Goal: Task Accomplishment & Management: Use online tool/utility

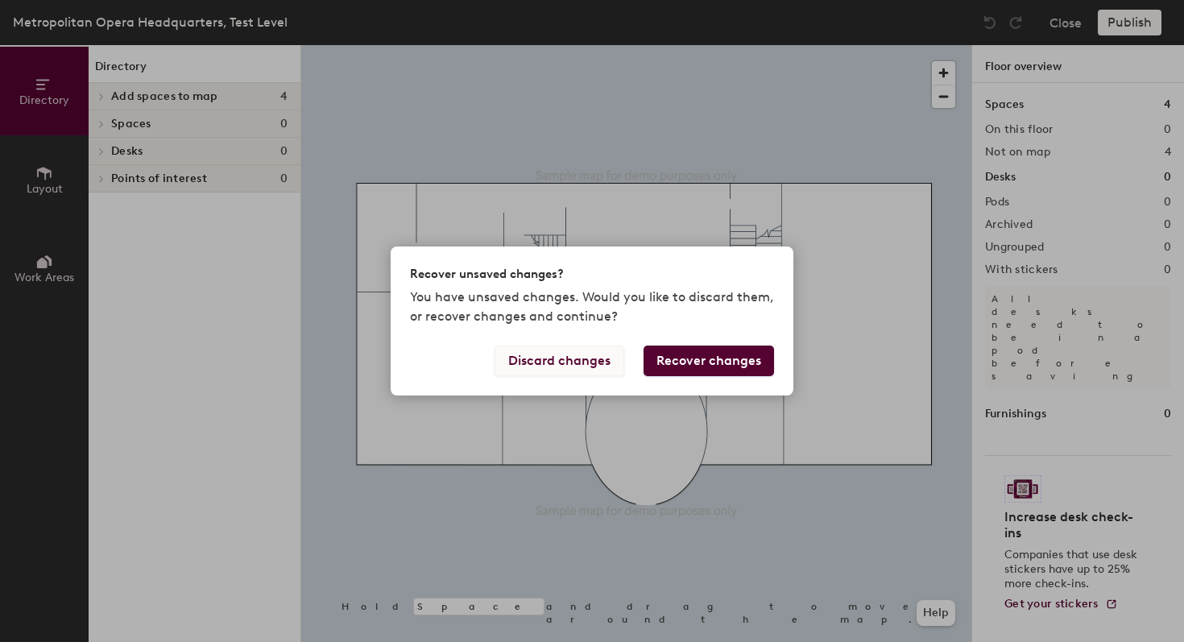
click at [595, 357] on button "Discard changes" at bounding box center [560, 361] width 130 height 31
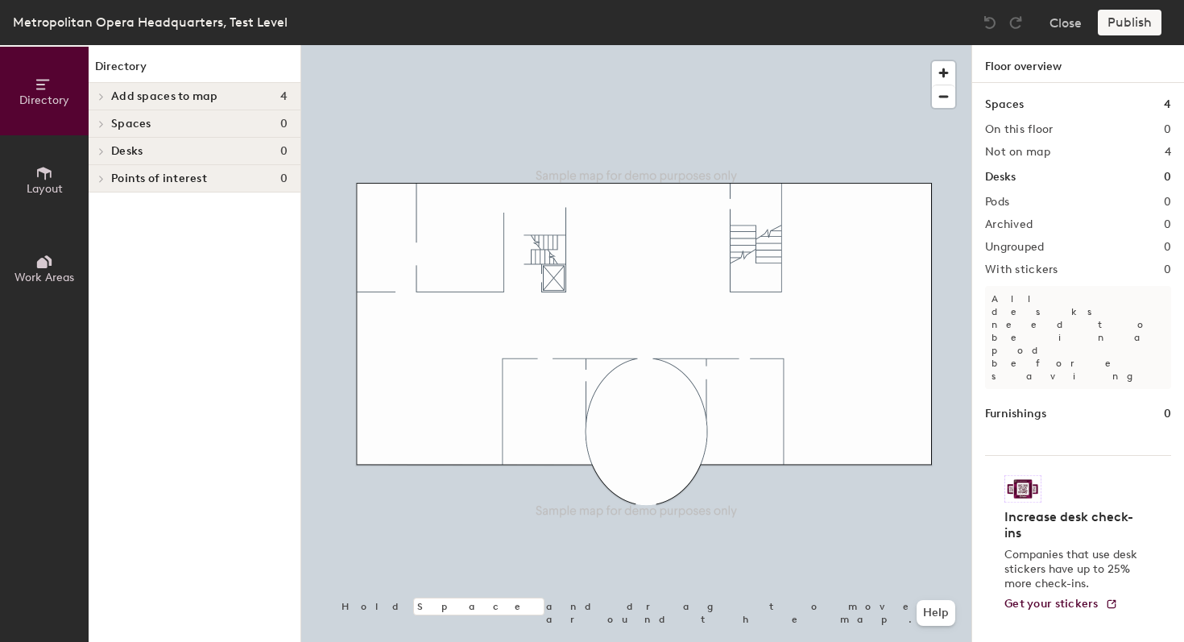
click at [48, 189] on span "Layout" at bounding box center [45, 189] width 36 height 14
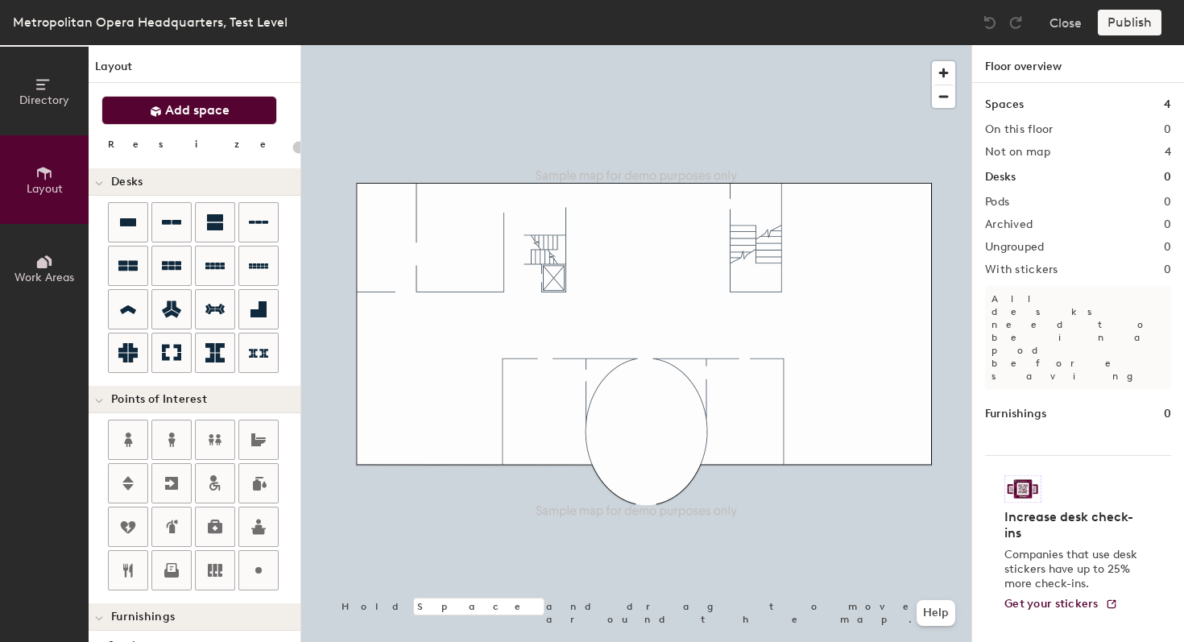
click at [184, 119] on button "Add space" at bounding box center [189, 110] width 176 height 29
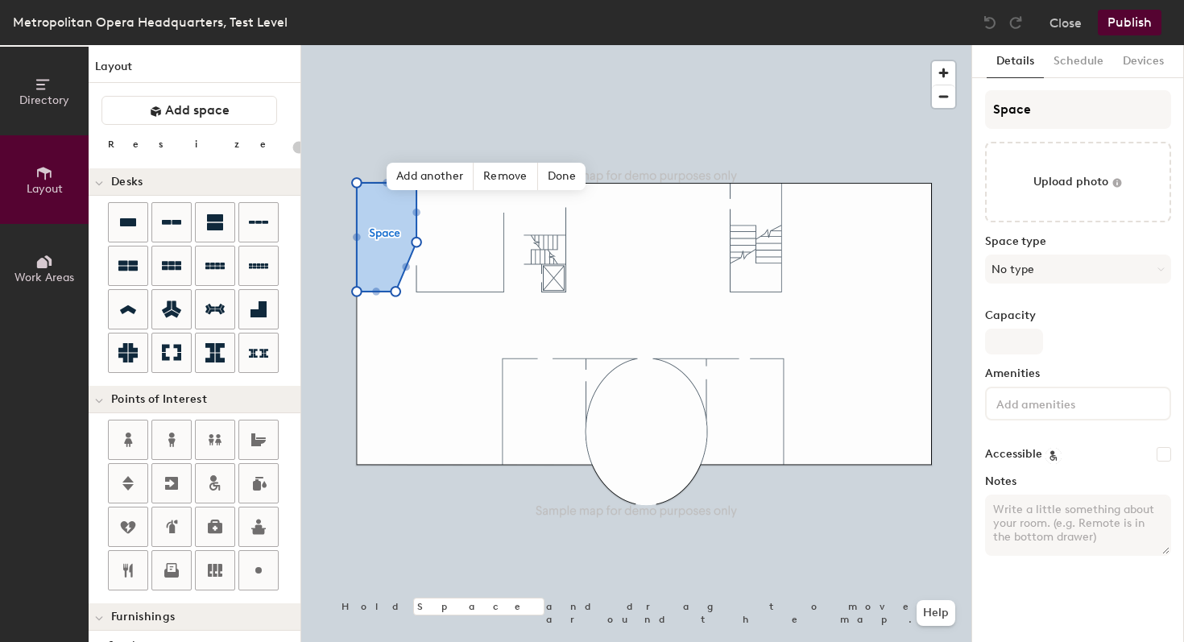
click at [1116, 27] on button "Publish" at bounding box center [1130, 23] width 64 height 26
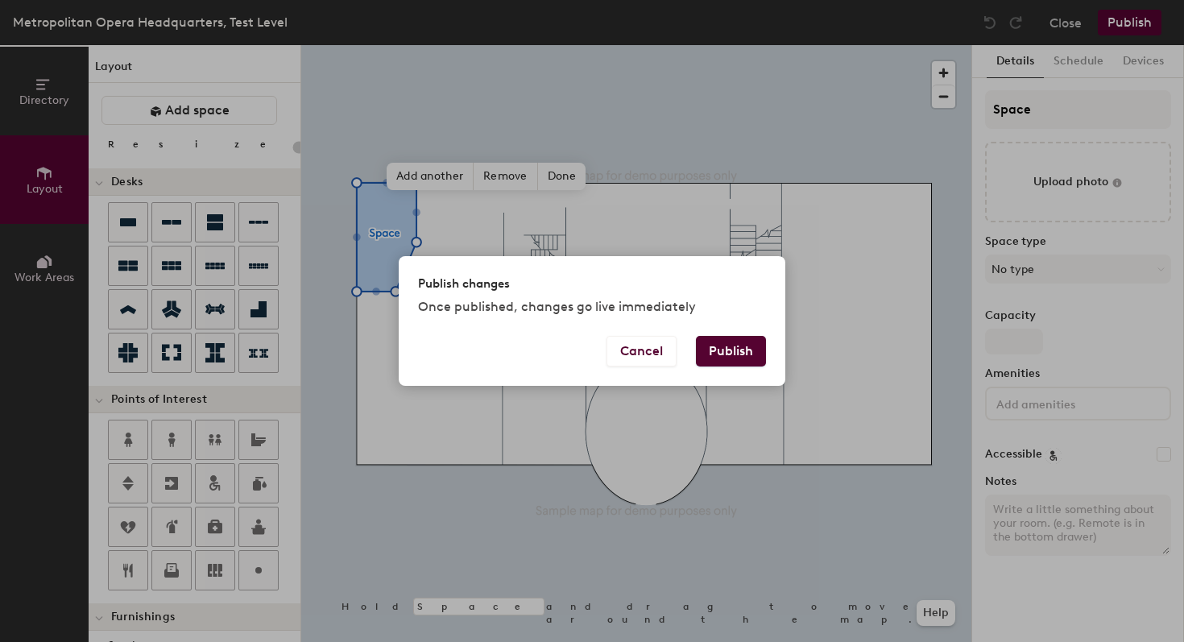
click at [730, 335] on div "Publish changes Once published, changes go live immediately" at bounding box center [592, 296] width 387 height 80
click at [748, 349] on button "Publish" at bounding box center [731, 351] width 70 height 31
type input "20"
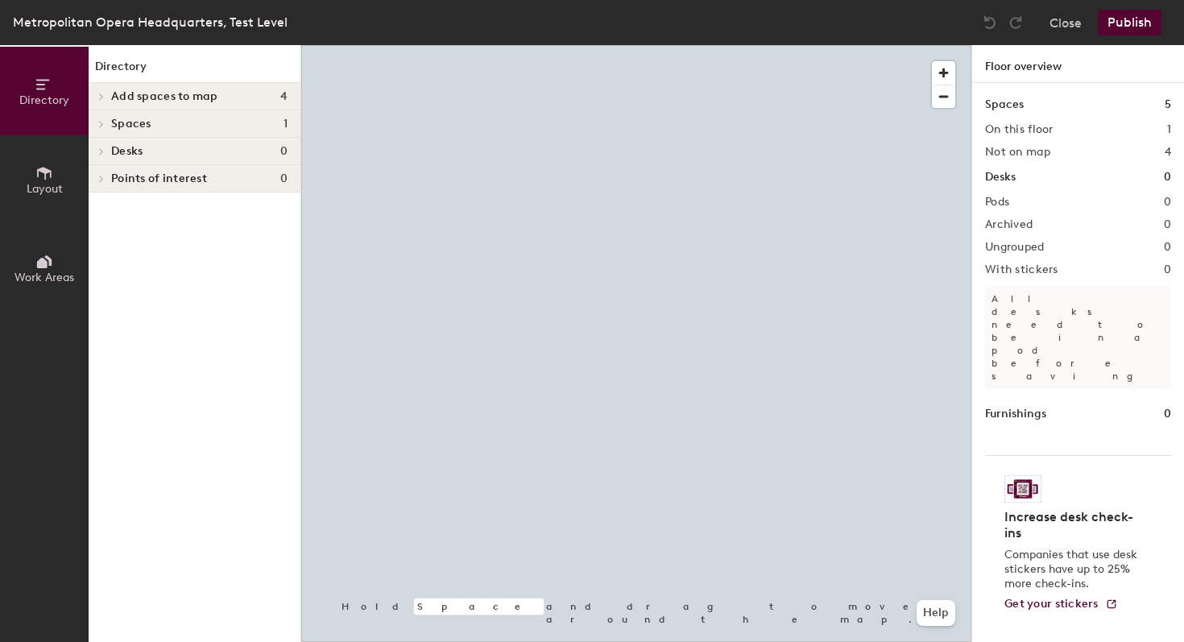
click at [395, 45] on div at bounding box center [636, 45] width 670 height 0
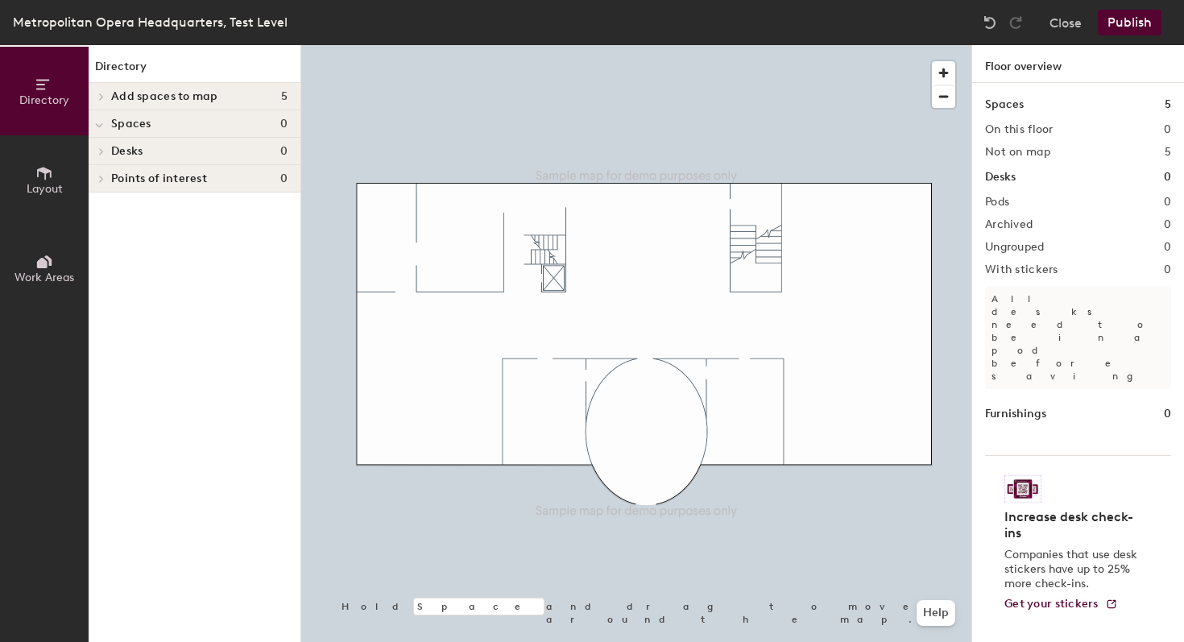
click at [1134, 32] on button "Publish" at bounding box center [1130, 23] width 64 height 26
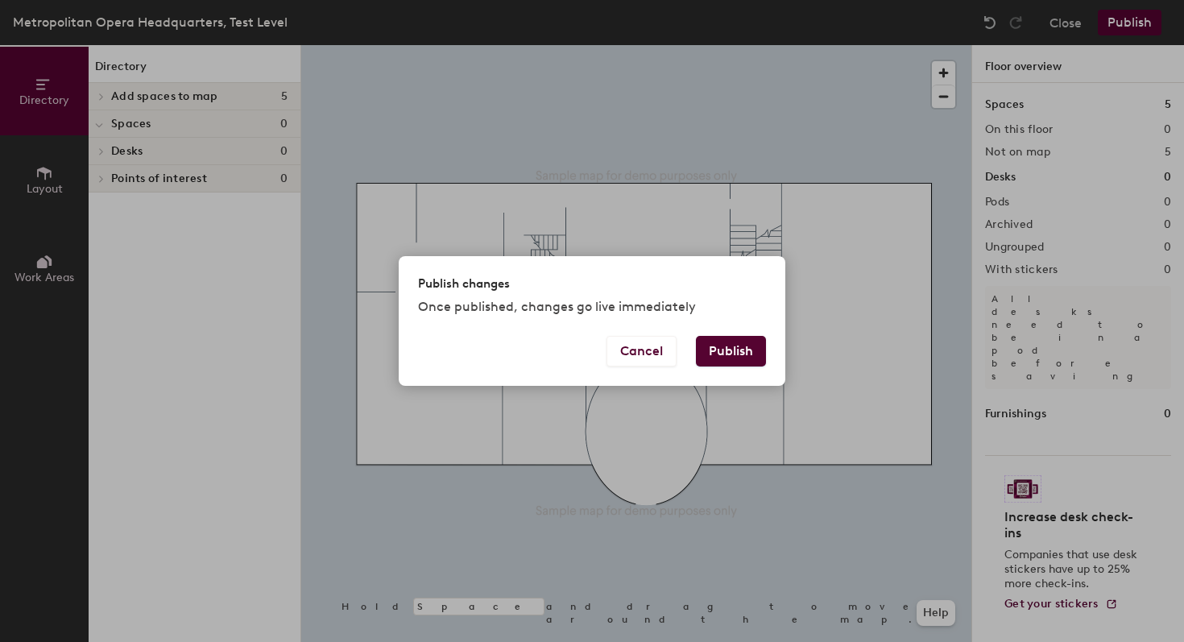
click at [737, 358] on button "Publish" at bounding box center [731, 351] width 70 height 31
